Goal: Answer question/provide support

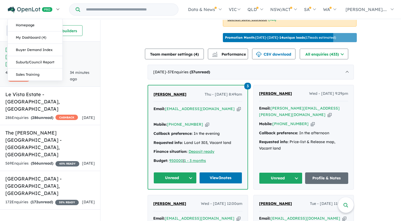
scroll to position [169, 0]
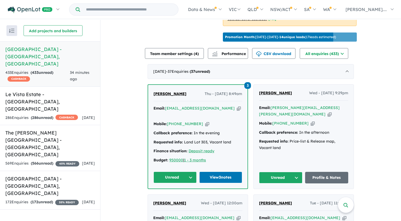
click at [169, 96] on span "Muhammad Karim" at bounding box center [170, 93] width 33 height 5
click at [245, 89] on span "3" at bounding box center [248, 85] width 7 height 7
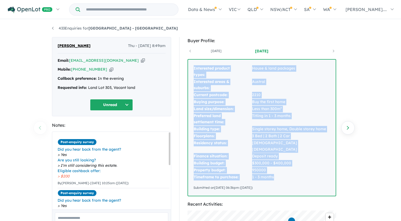
drag, startPoint x: 192, startPoint y: 68, endPoint x: 292, endPoint y: 170, distance: 143.0
click at [292, 170] on div "Interested product types: House & land packages Interested areas & suburbs: Aus…" at bounding box center [262, 128] width 148 height 136
copy tbody "Interested product types: House & land packages Interested areas & suburbs: Aus…"
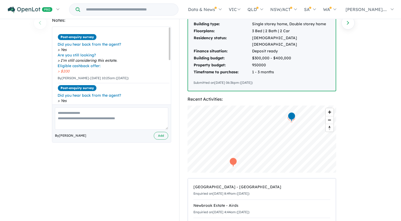
scroll to position [104, 0]
